Goal: Entertainment & Leisure: Consume media (video, audio)

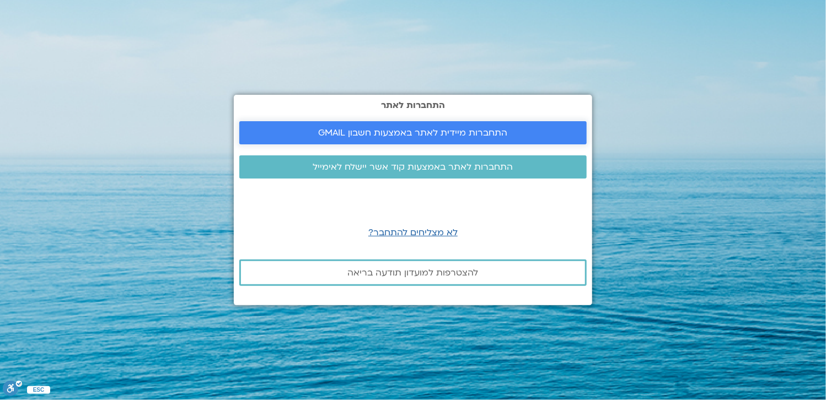
click at [435, 131] on span "התחברות מיידית לאתר באמצעות חשבון GMAIL" at bounding box center [413, 133] width 189 height 10
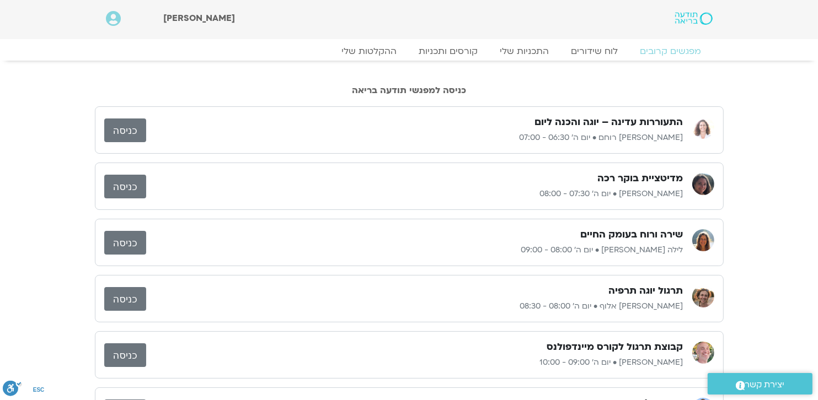
click at [128, 131] on link "כניסה" at bounding box center [125, 131] width 42 height 24
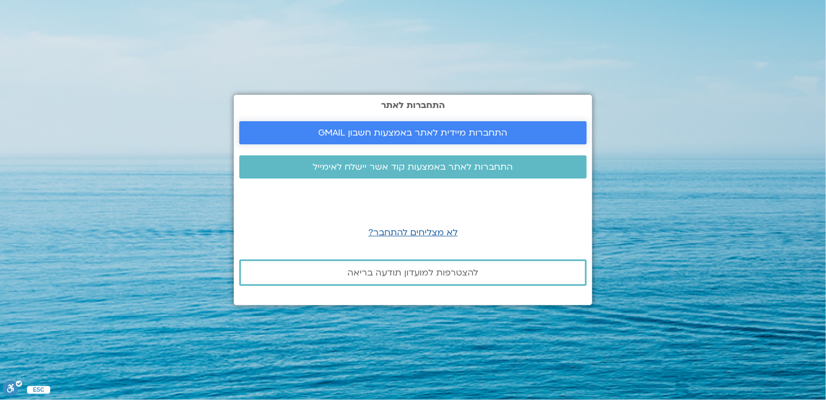
click at [462, 135] on span "התחברות מיידית לאתר באמצעות חשבון GMAIL" at bounding box center [413, 133] width 189 height 10
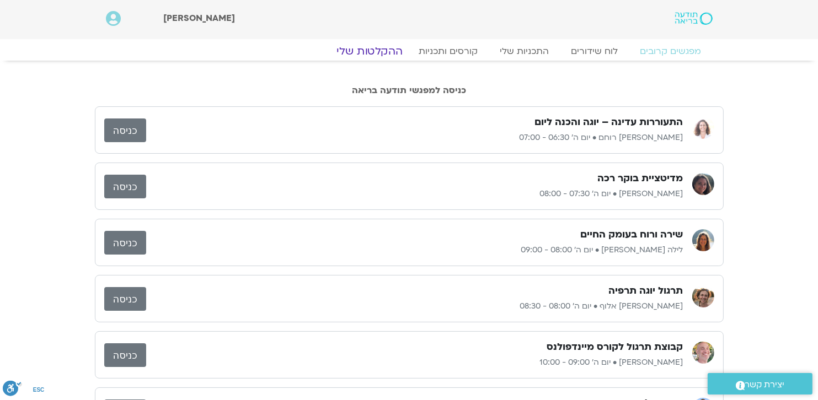
click at [381, 53] on link "ההקלטות שלי" at bounding box center [369, 51] width 93 height 13
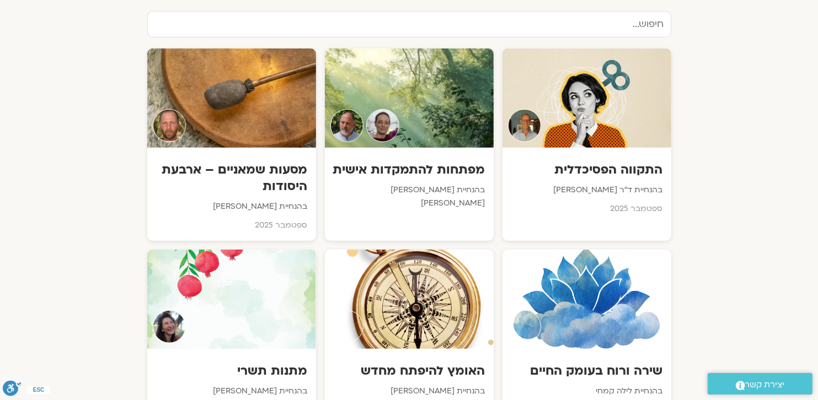
scroll to position [607, 0]
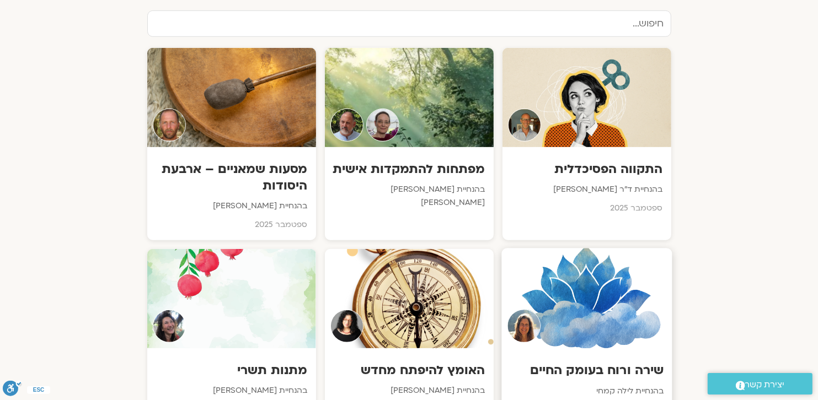
click at [596, 362] on h3 "שירה ורוח בעומק החיים" at bounding box center [587, 370] width 154 height 17
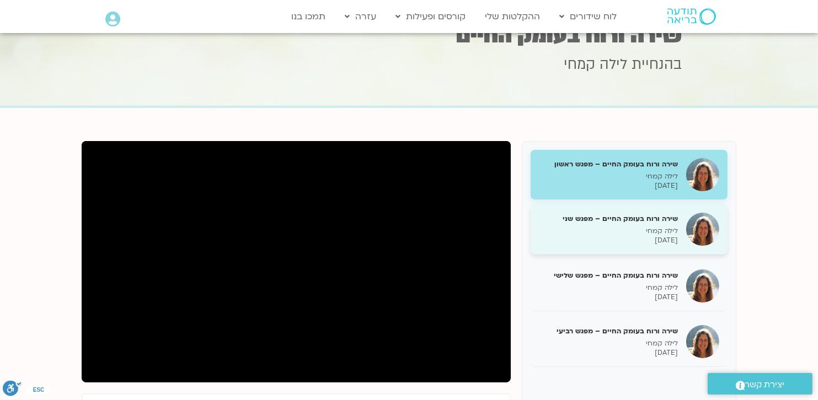
scroll to position [55, 0]
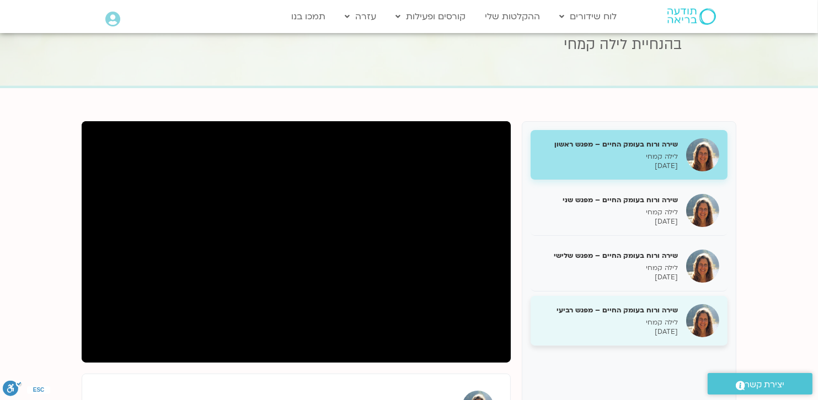
click at [665, 331] on p "17/09/2025" at bounding box center [608, 332] width 139 height 9
